Goal: Information Seeking & Learning: Learn about a topic

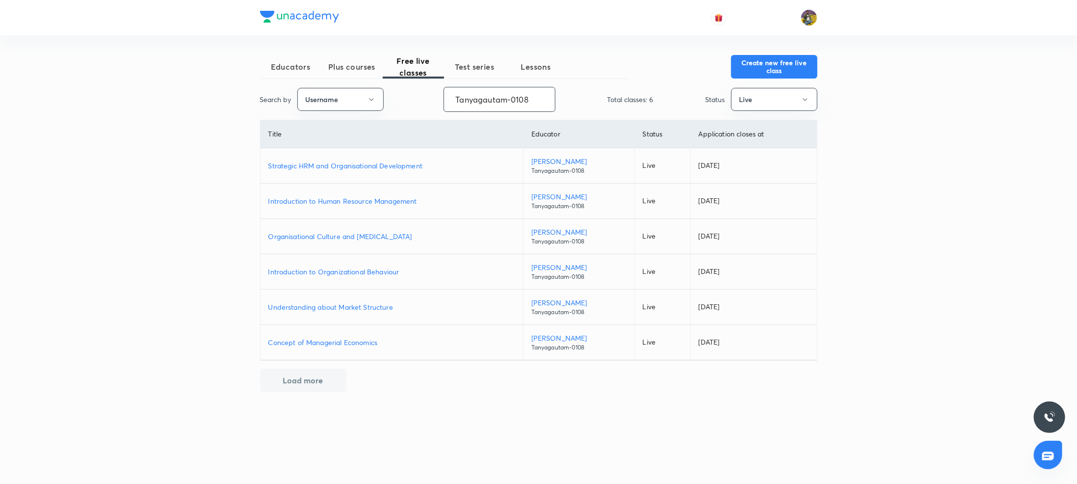
click at [491, 101] on input "Tanyagautam-0108" at bounding box center [499, 99] width 111 height 25
paste input "hafsamalik11-311"
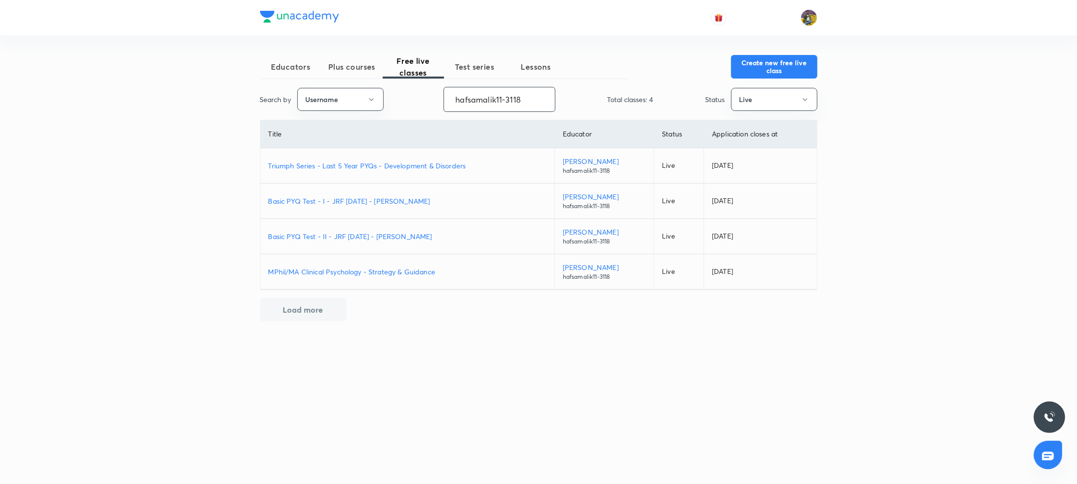
click at [387, 271] on p "MPhil/MA Clinical Psychology - Strategy & Guidance" at bounding box center [407, 271] width 278 height 10
click at [374, 238] on p "Basic PYQ Test - II - JRF DEC 2025 - Hafsa Malik" at bounding box center [407, 236] width 278 height 10
click at [324, 205] on p "Basic PYQ Test - I - JRF DEC 2025 - Hafsa Malik" at bounding box center [407, 201] width 278 height 10
click at [539, 99] on input "hafsamalik11-3118" at bounding box center [499, 99] width 111 height 25
paste input "rajat.SpeedUp"
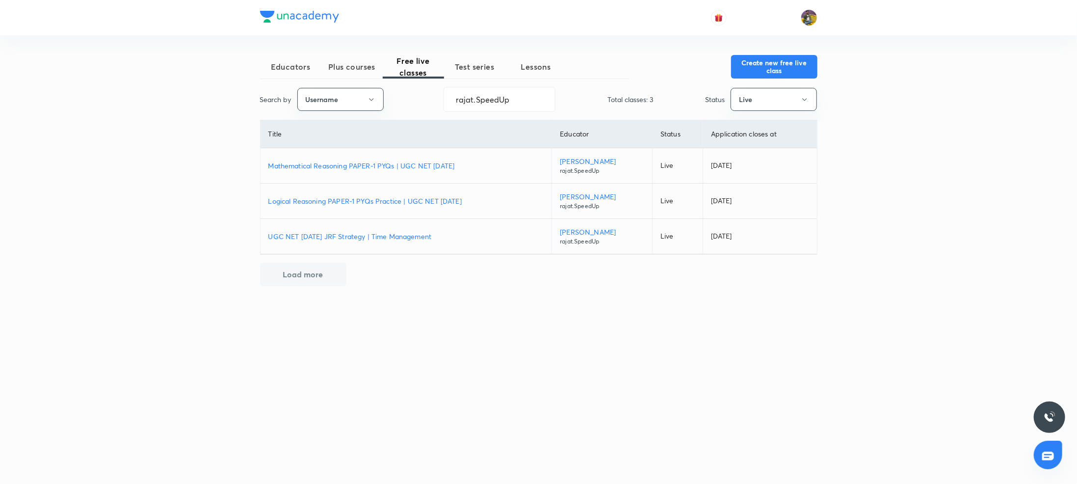
click at [378, 236] on p "UGC NET DEC 2025 JRF Strategy | Time Management" at bounding box center [406, 236] width 276 height 10
click at [325, 202] on p "Logical Reasoning PAPER-1 PYQs Practice | UGC NET DEC 2025" at bounding box center [406, 201] width 276 height 10
click at [350, 165] on p "Mathematical Reasoning PAPER-1 PYQs | UGC NET DEC 2025" at bounding box center [406, 165] width 276 height 10
click at [473, 98] on input "rajat.SpeedUp" at bounding box center [499, 99] width 111 height 25
paste input "toshiba_shukla25-4147"
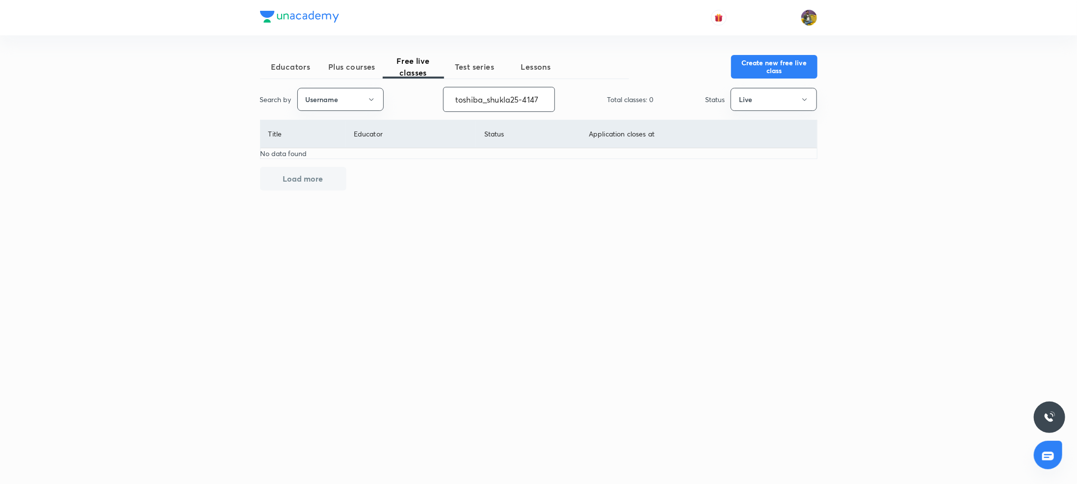
paste input "dramitkumarsingh-5008"
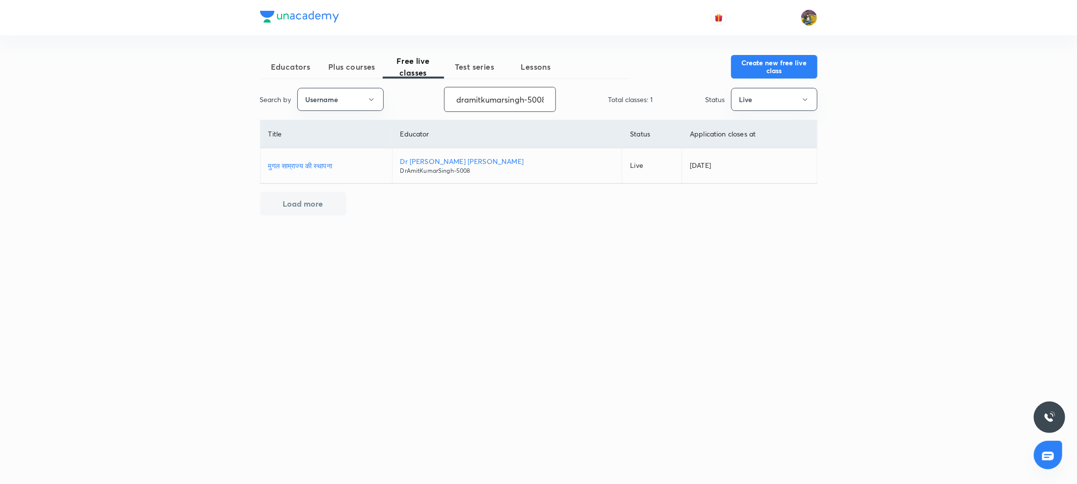
paste input "imnaveensakh1992-5833"
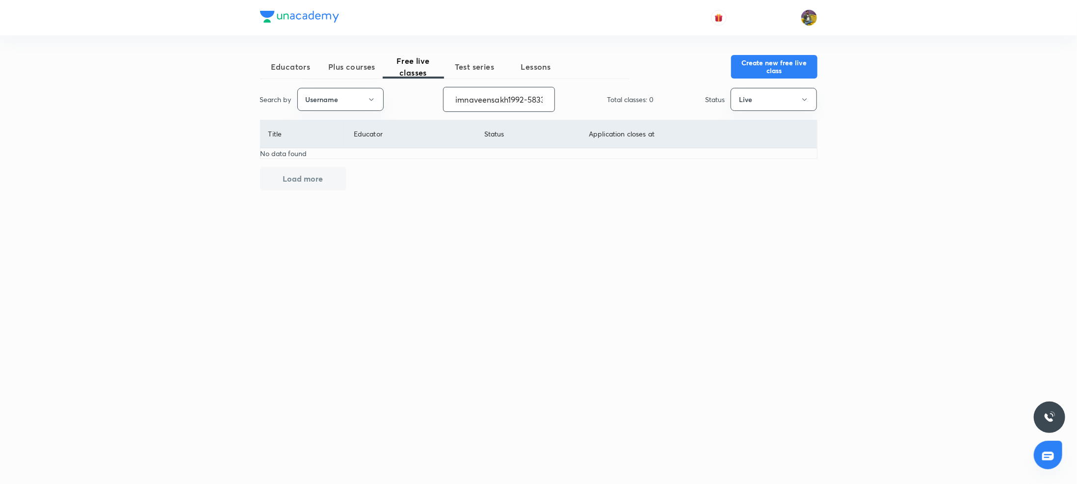
click at [474, 97] on input "imnaveensakh1992-5833" at bounding box center [498, 99] width 111 height 25
paste input "niks28"
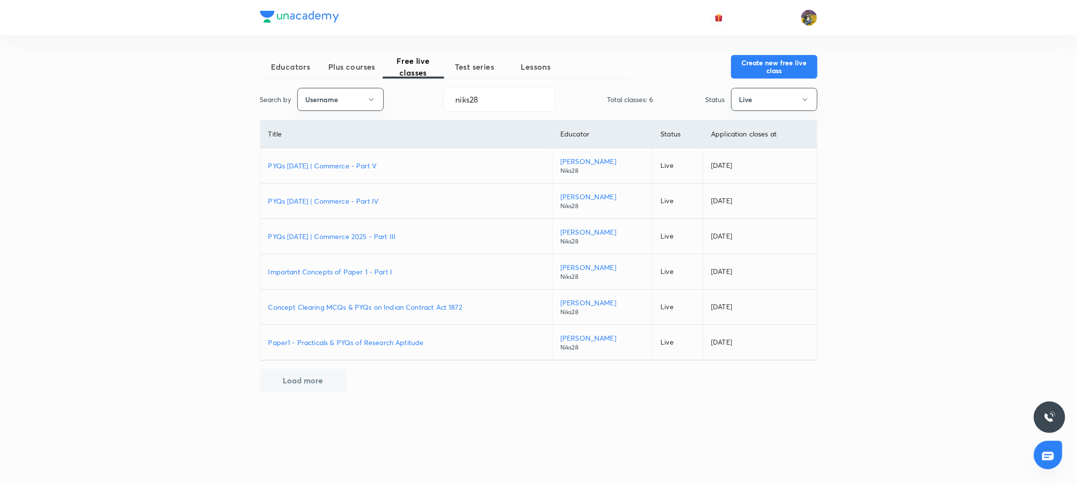
click at [363, 343] on p "Paper1 - Practicals & PYQs of Research Aptitude" at bounding box center [406, 342] width 276 height 10
click at [331, 305] on p "Concept Clearing MCQs & PYQs on Indian Contract Act 1872" at bounding box center [406, 307] width 276 height 10
click at [488, 103] on input "niks28" at bounding box center [499, 99] width 111 height 25
paste input "jyotidahiya9910-7764"
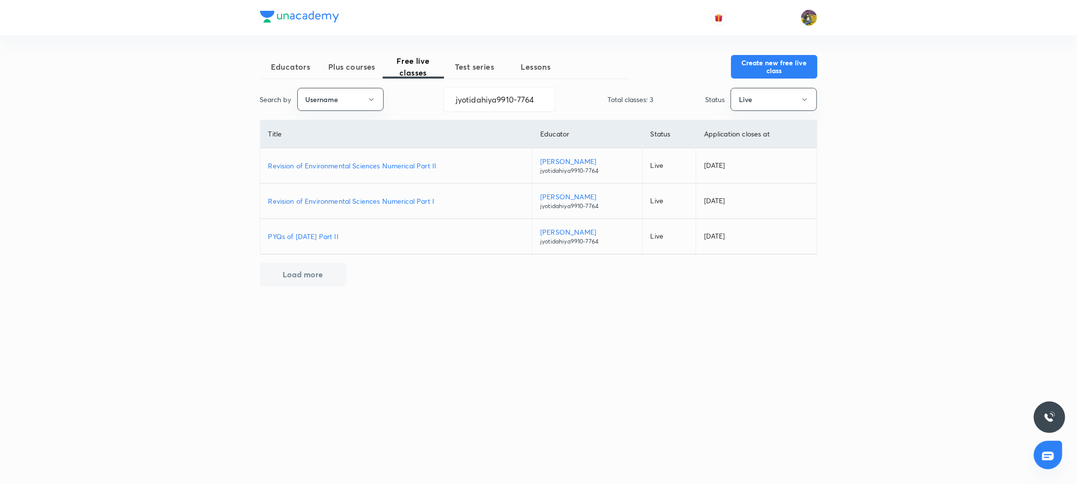
click at [335, 200] on p "Revision of Environmental Sciences Numerical Part I" at bounding box center [396, 201] width 256 height 10
click at [326, 165] on p "Revision of Environmental Sciences Numerical Part II" at bounding box center [396, 165] width 256 height 10
click at [506, 91] on input "jyotidahiya9910-7764" at bounding box center [499, 99] width 111 height 25
paste input "SupreetDhamija"
click at [340, 198] on p "Unit-2 Western Political Thought in 60 Minutes" at bounding box center [389, 201] width 242 height 10
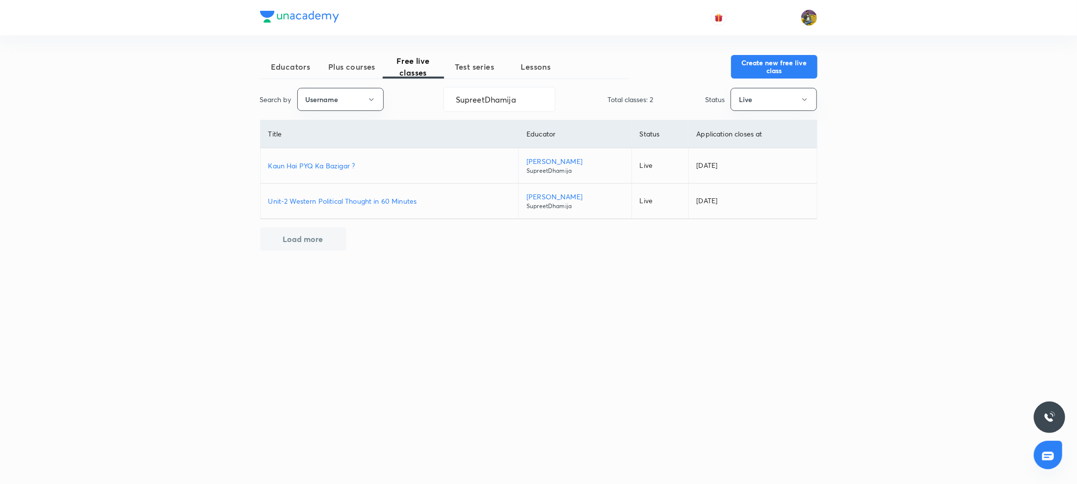
click at [331, 168] on p "Kaun Hai PYQ Ka Bazigar ?" at bounding box center [389, 165] width 242 height 10
click at [526, 104] on input "SupreetDhamija" at bounding box center [499, 99] width 111 height 25
paste input "commercemantr"
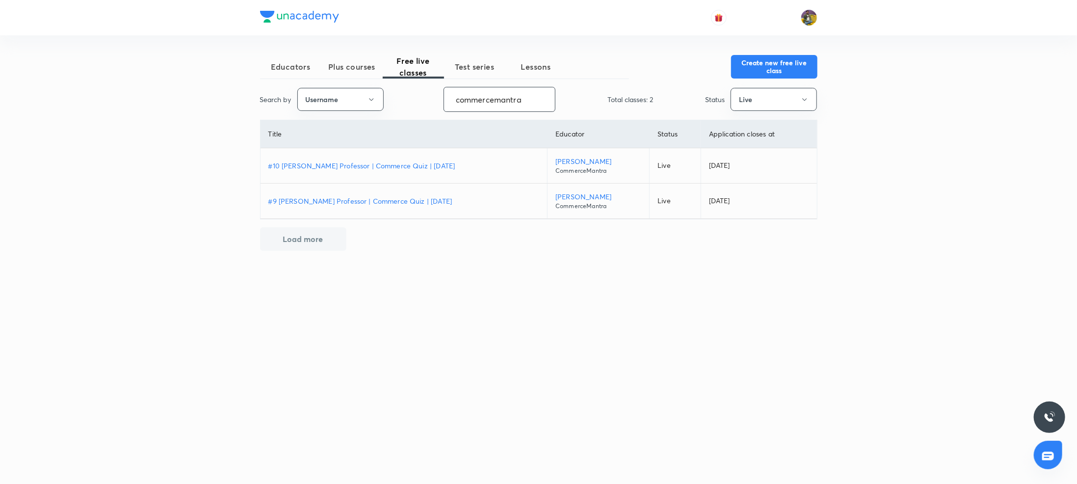
type input "commercemantra"
click at [336, 65] on span "Plus courses" at bounding box center [351, 67] width 61 height 12
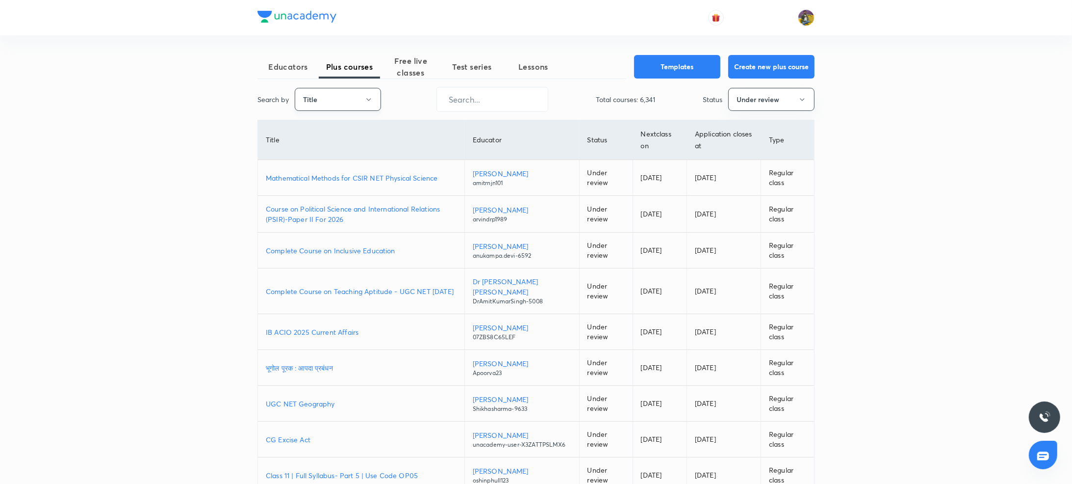
click at [348, 103] on button "Title" at bounding box center [338, 99] width 86 height 23
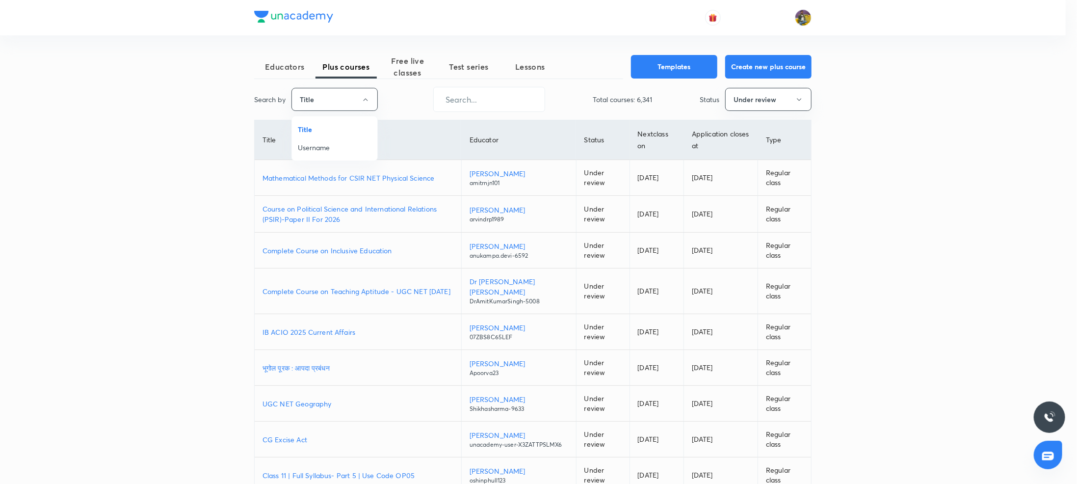
click at [319, 150] on span "Username" at bounding box center [335, 147] width 74 height 10
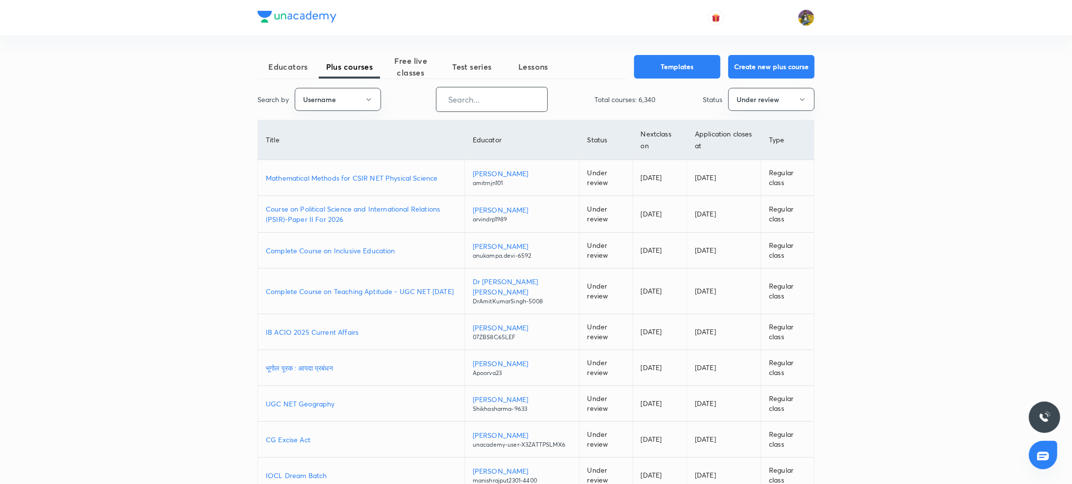
paste input "Tanyabhatia1213"
click at [456, 106] on input "text" at bounding box center [491, 99] width 111 height 25
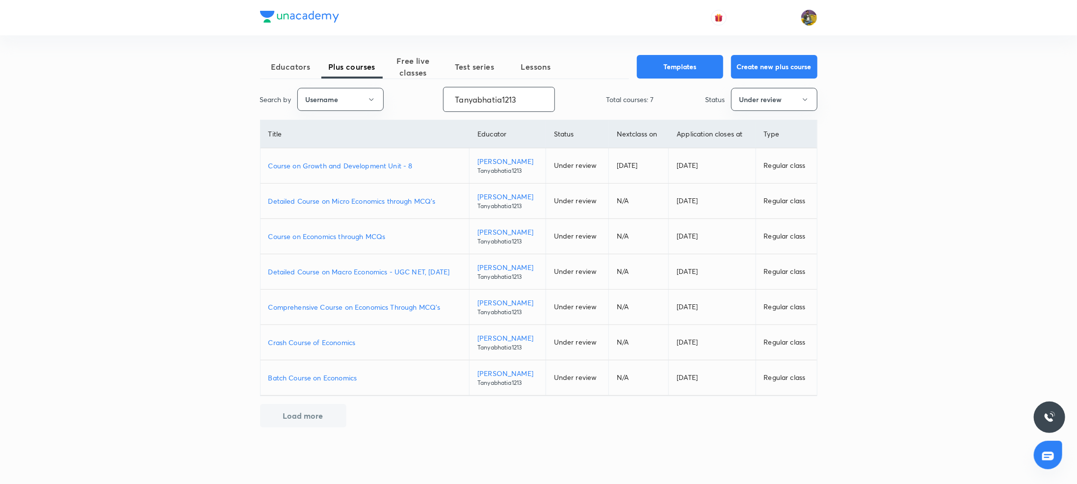
type input "Tanyabhatia1213"
click at [323, 166] on p "Course on Growth and Development Unit - 8" at bounding box center [364, 165] width 193 height 10
click at [412, 77] on span "Free live classes" at bounding box center [413, 67] width 61 height 24
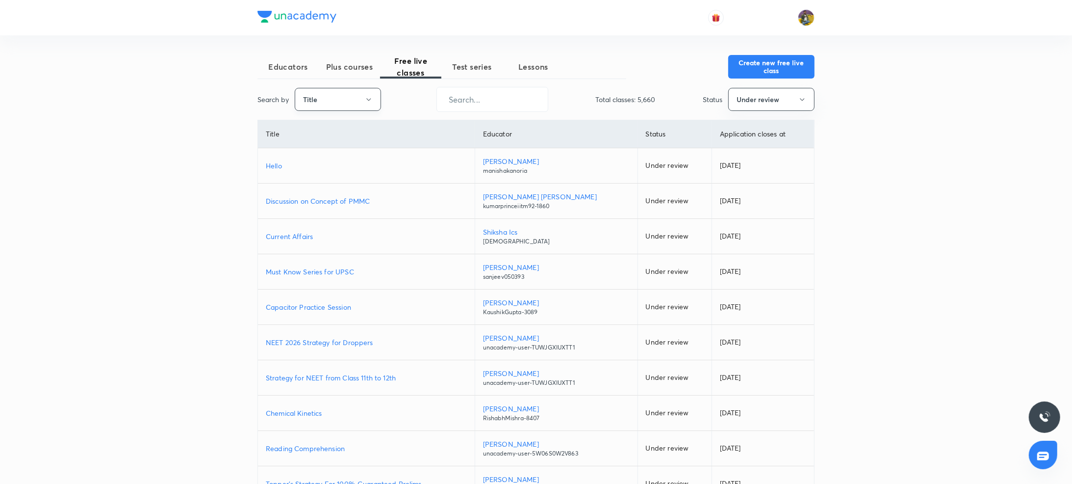
click at [369, 102] on icon "button" at bounding box center [369, 100] width 8 height 8
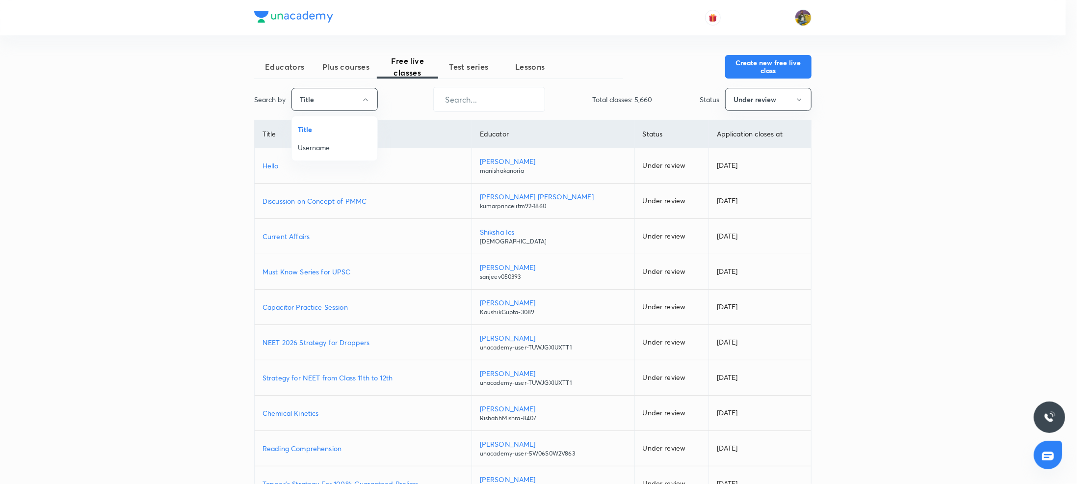
click at [328, 153] on span "Username" at bounding box center [335, 147] width 74 height 10
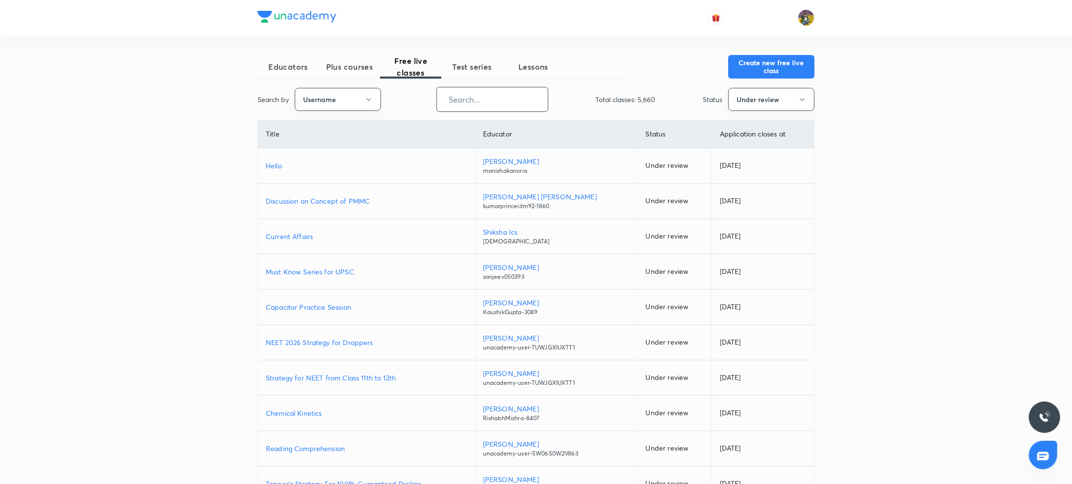
click at [475, 100] on input "text" at bounding box center [492, 99] width 111 height 25
paste input "Tanyabhatia1213"
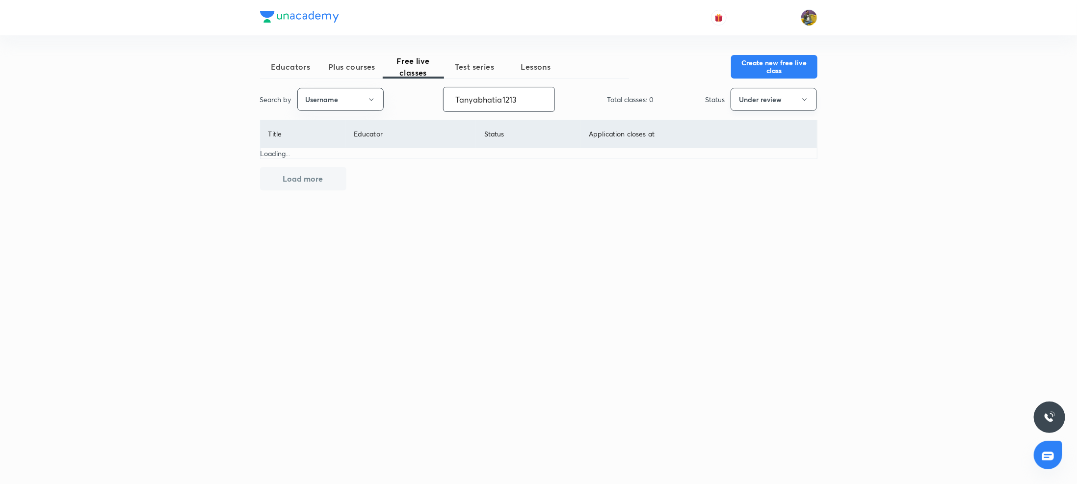
type input "Tanyabhatia1213"
click at [779, 104] on button "Under review" at bounding box center [773, 99] width 86 height 23
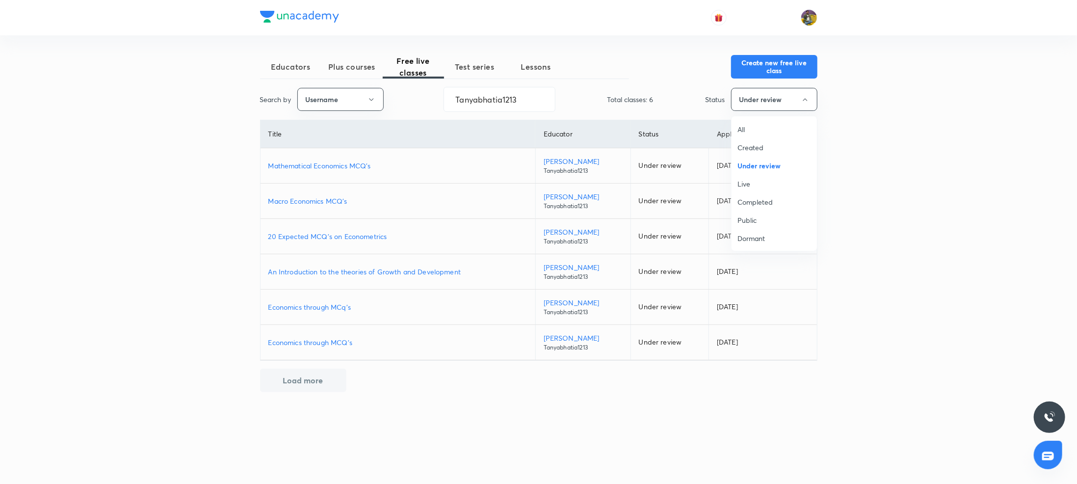
click at [748, 183] on span "Live" at bounding box center [774, 184] width 74 height 10
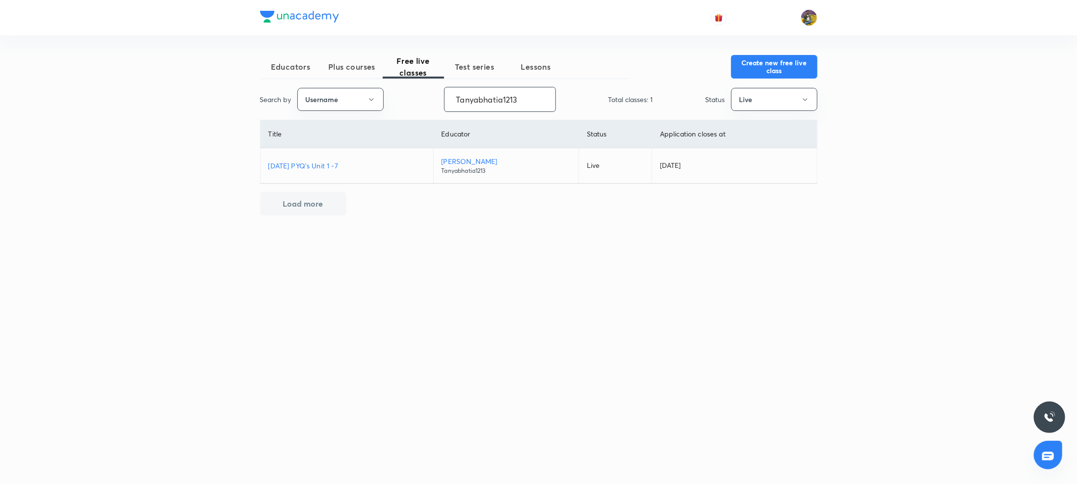
click at [515, 105] on input "Tanyabhatia1213" at bounding box center [499, 99] width 111 height 25
paste input "anukampa.devi-6592"
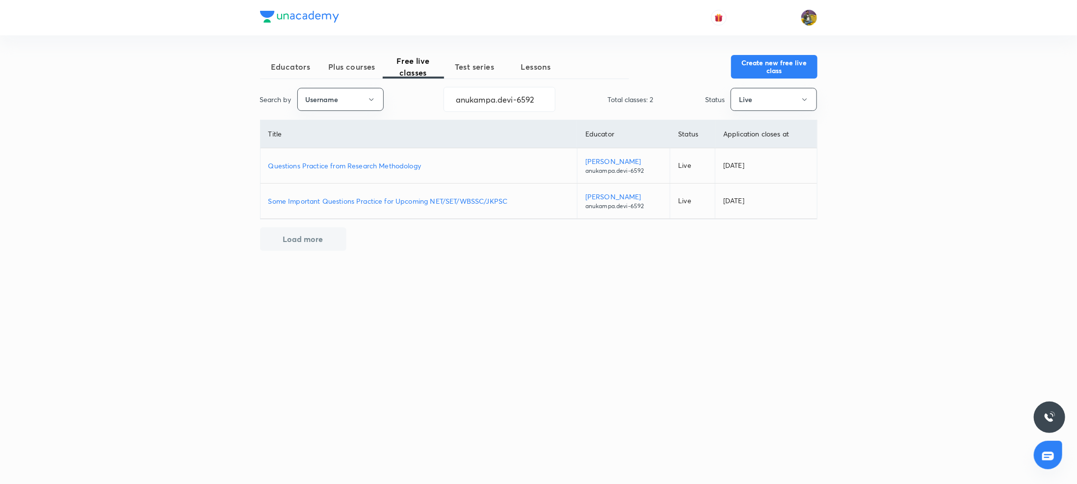
click at [382, 202] on p "Some Important Questions Practice for Upcoming NET/SET/WBSSC/JKPSC" at bounding box center [418, 201] width 301 height 10
click at [334, 165] on p "Questions Practice from Research Methodology" at bounding box center [418, 165] width 301 height 10
click at [510, 101] on input "anukampa.devi-6592" at bounding box center [499, 99] width 111 height 25
paste input "sanchitakhantwal7189-3680"
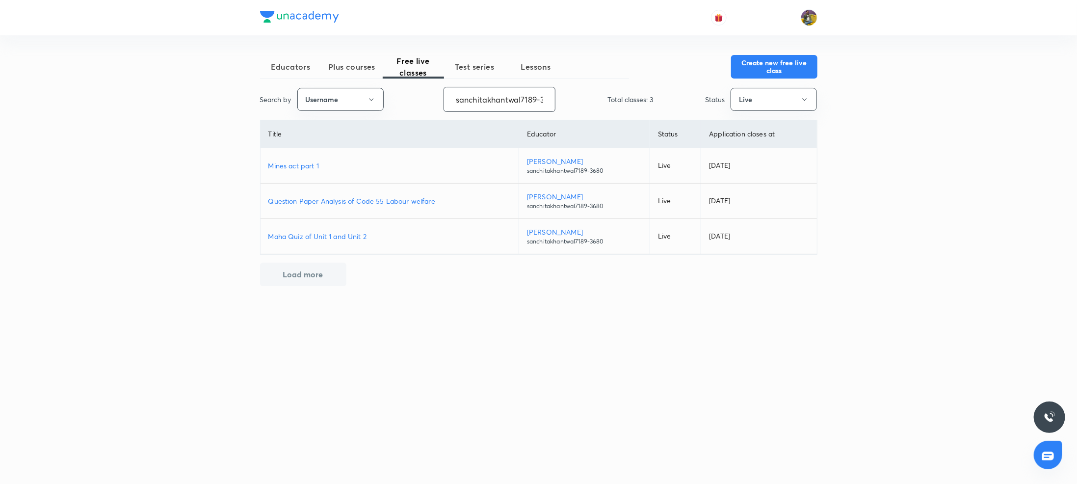
click at [519, 103] on input "sanchitakhantwal7189-3680" at bounding box center [499, 99] width 111 height 25
paste input "unacademy-user-0H2XXV1ITRBS"
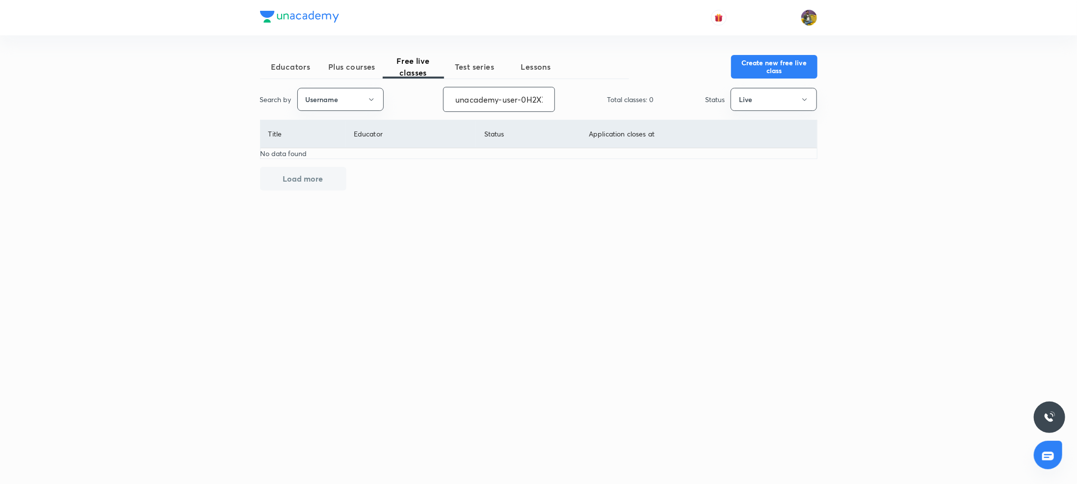
click at [479, 100] on input "unacademy-user-0H2XXV1ITRBS" at bounding box center [498, 99] width 111 height 25
paste input "YashicaHargunani-6703"
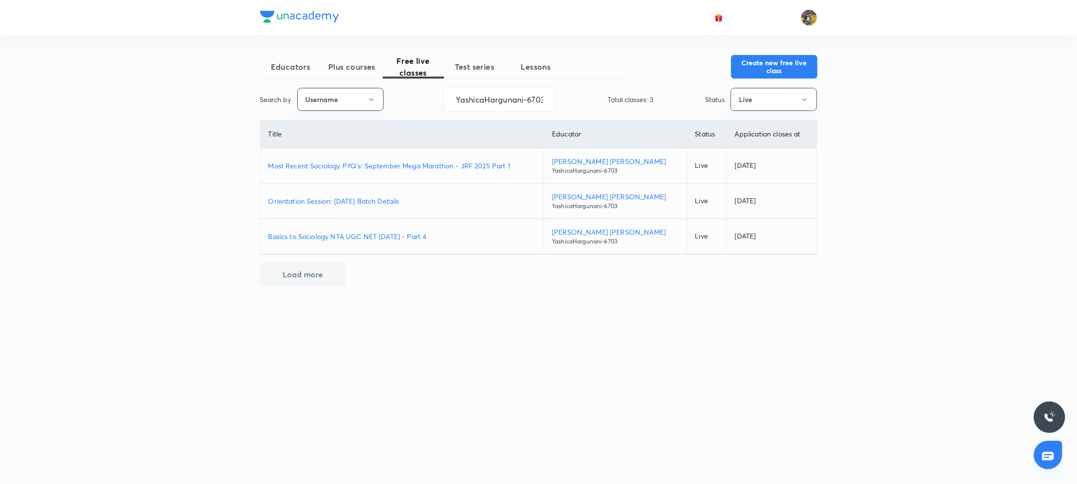
click at [395, 199] on p "Orientation Session: December 2025 Batch Details" at bounding box center [402, 201] width 268 height 10
click at [363, 167] on p "Most Recent Sociology PYQ's: September Mega Marathon - JRF 2025 Part 1" at bounding box center [402, 165] width 268 height 10
click at [470, 98] on input "YashicaHargunani-6703" at bounding box center [499, 99] width 111 height 25
paste input "unacademy-user-82h09lmac54z"
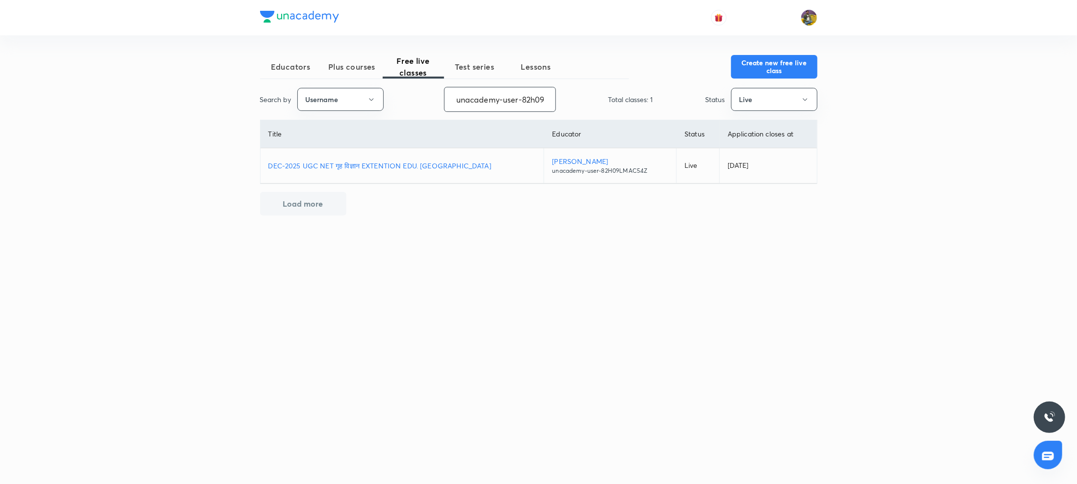
click at [524, 96] on input "unacademy-user-82h09lmac54z" at bounding box center [499, 99] width 111 height 25
paste input "VK19DYAXMX74"
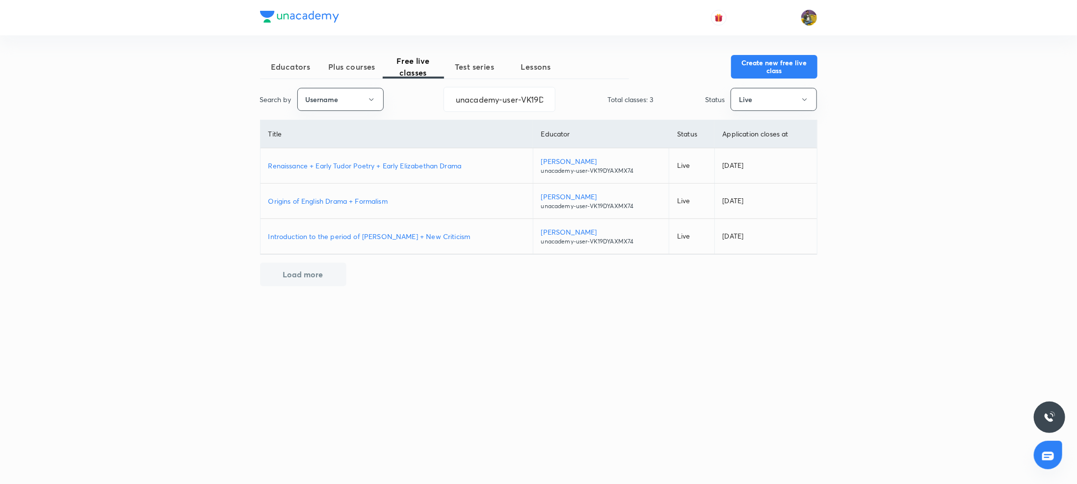
click at [379, 239] on p "Introduction to the period of Chaucer + New Criticism" at bounding box center [396, 236] width 256 height 10
click at [344, 200] on p "Origins of English Drama + Formalism" at bounding box center [396, 201] width 256 height 10
click at [503, 101] on input "unacademy-user-VK19DYAXMX74" at bounding box center [499, 99] width 111 height 25
paste input "sakshipuspraj"
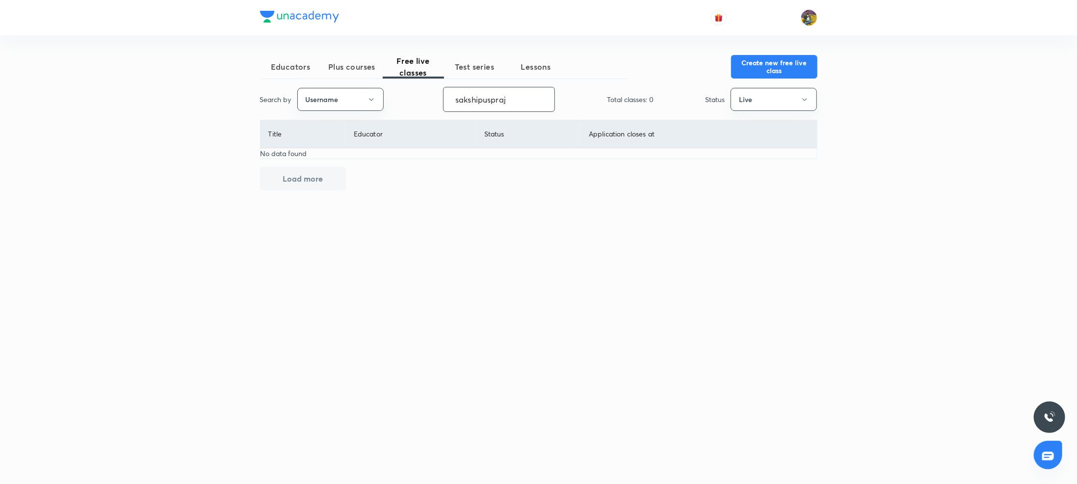
click at [488, 98] on input "sakshipuspraj" at bounding box center [498, 99] width 111 height 25
paste input "YuktiJain-6334"
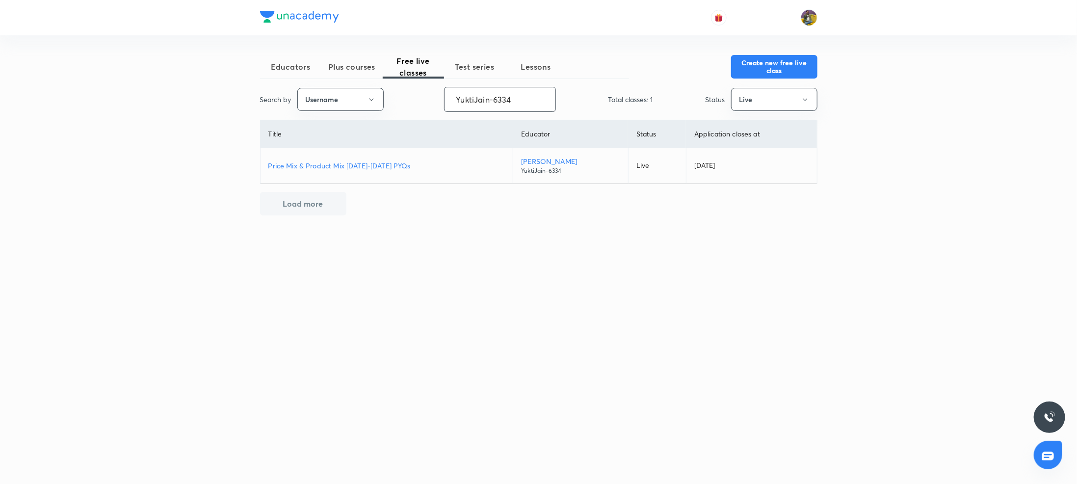
paste input "Tanyagautam-0108"
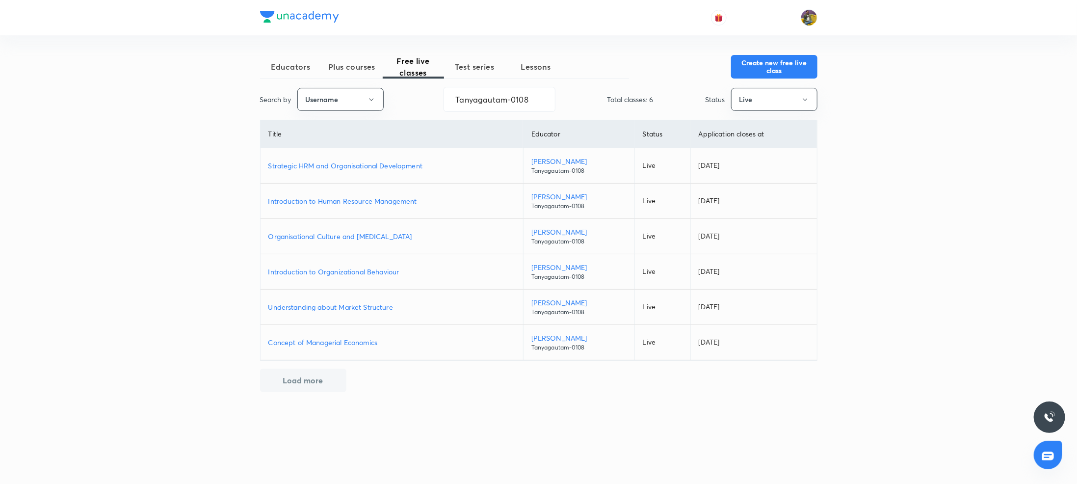
click at [326, 342] on p "Concept of Managerial Economics" at bounding box center [391, 342] width 247 height 10
click at [363, 307] on p "Understanding about Market Structure" at bounding box center [391, 307] width 247 height 10
click at [323, 272] on p "Introduction to Organizational Behaviour" at bounding box center [391, 271] width 247 height 10
click at [349, 236] on p "Organisational Culture and Stress Management" at bounding box center [391, 236] width 247 height 10
click at [314, 202] on p "Introduction to Human Resource Management" at bounding box center [391, 201] width 247 height 10
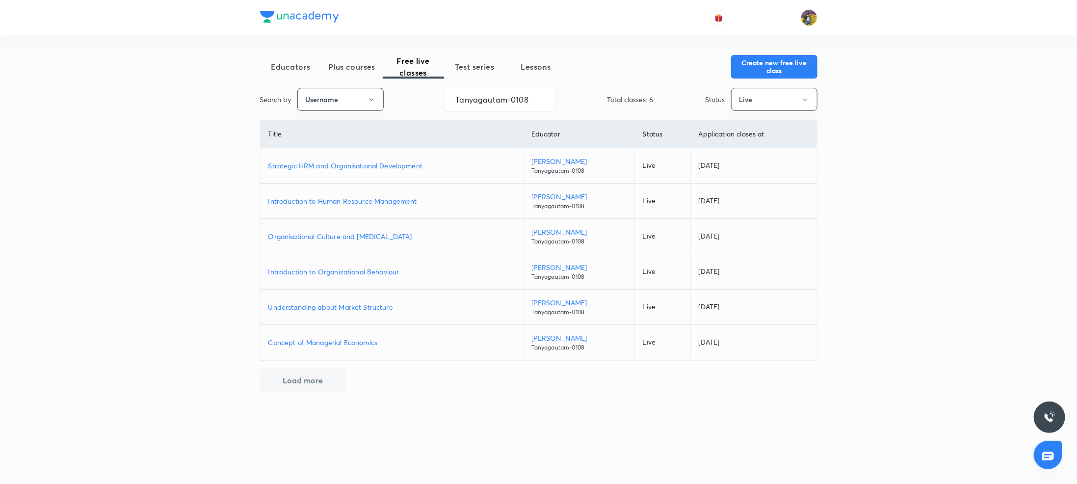
click at [334, 167] on p "Strategic HRM and Organisational Development" at bounding box center [391, 165] width 247 height 10
click at [498, 106] on input "Tanyagautam-0108" at bounding box center [499, 99] width 111 height 25
paste input "Shikhasharma-9633"
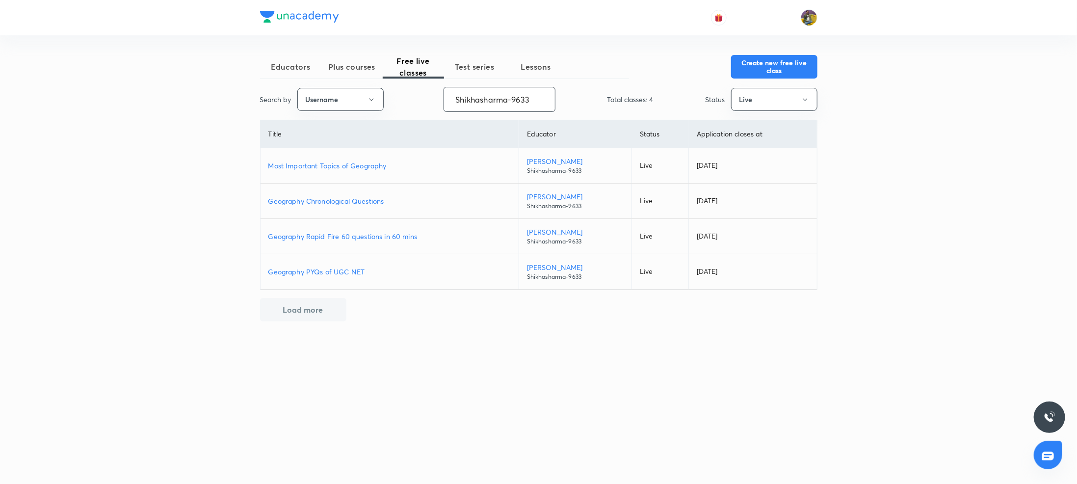
type input "Shikhasharma-9633"
click at [327, 235] on p "Geography Rapid Fire 60 questions in 60 mins" at bounding box center [389, 236] width 242 height 10
click at [305, 203] on p "Geography Chronological Questions" at bounding box center [389, 201] width 242 height 10
click at [336, 172] on td "Most Important Topics of Geography" at bounding box center [389, 165] width 258 height 35
click at [336, 163] on p "Most Important Topics of Geography" at bounding box center [389, 165] width 242 height 10
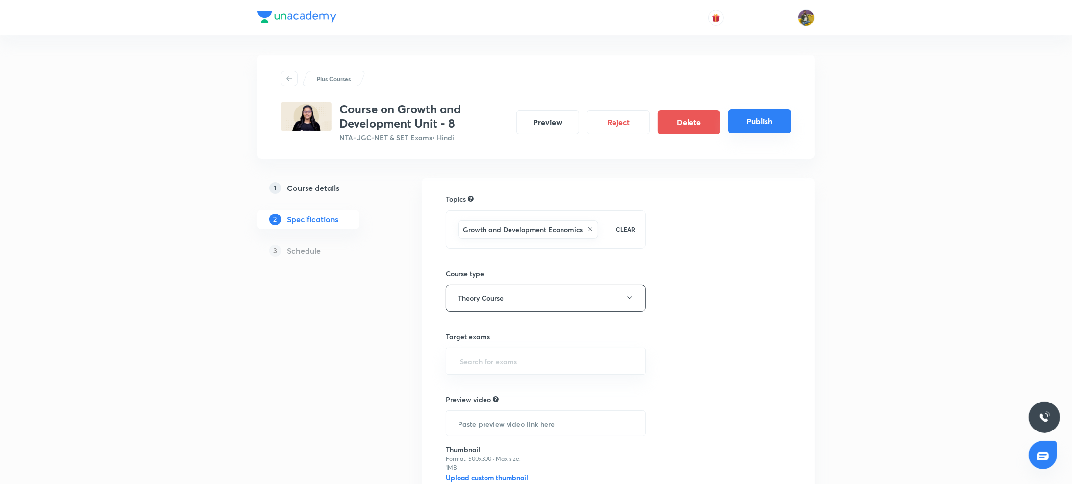
click at [756, 124] on button "Publish" at bounding box center [759, 121] width 63 height 24
